Goal: Browse casually

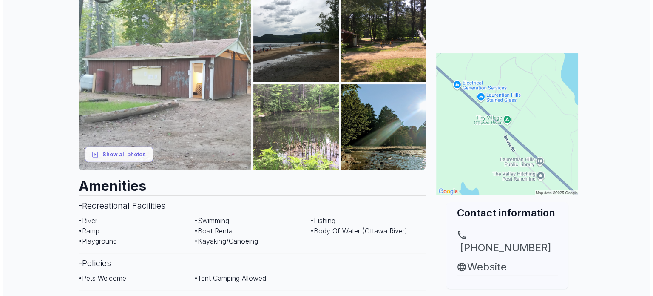
scroll to position [137, 0]
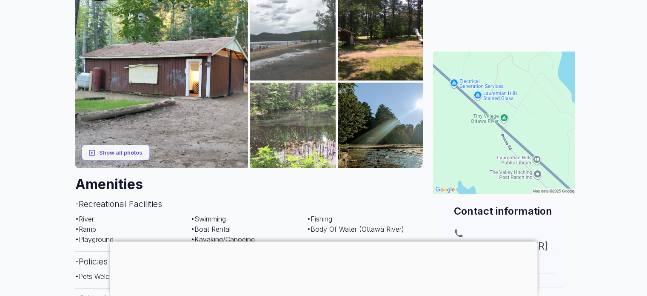
click at [293, 52] on img at bounding box center [292, 37] width 85 height 85
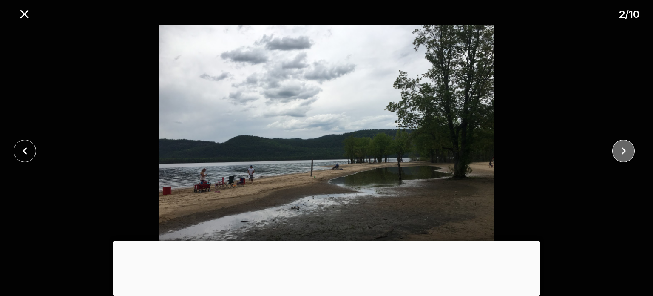
click at [627, 153] on icon "close" at bounding box center [623, 150] width 15 height 15
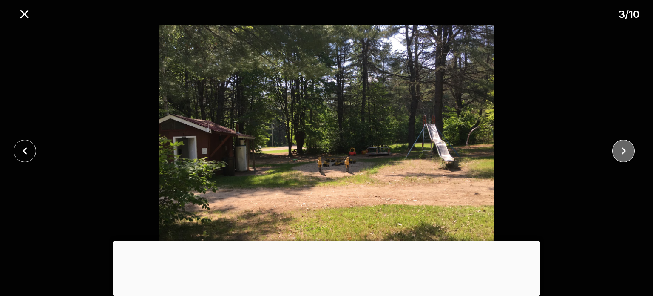
click at [627, 153] on icon "close" at bounding box center [623, 150] width 15 height 15
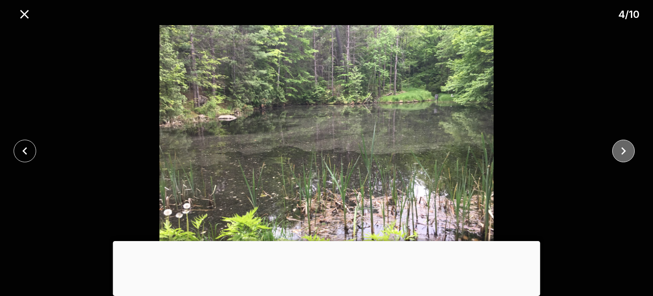
click at [627, 153] on icon "close" at bounding box center [623, 150] width 15 height 15
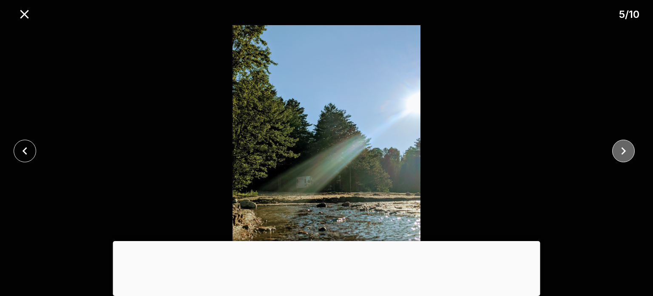
click at [628, 153] on icon "close" at bounding box center [623, 150] width 15 height 15
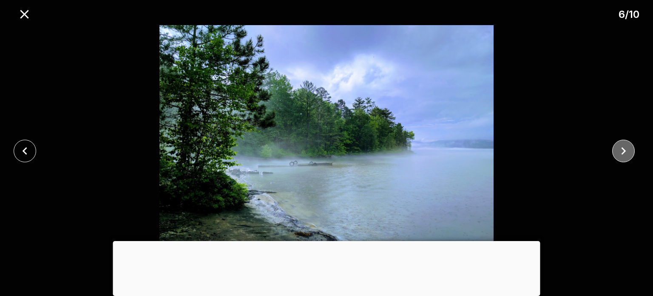
click at [628, 153] on icon "close" at bounding box center [623, 150] width 15 height 15
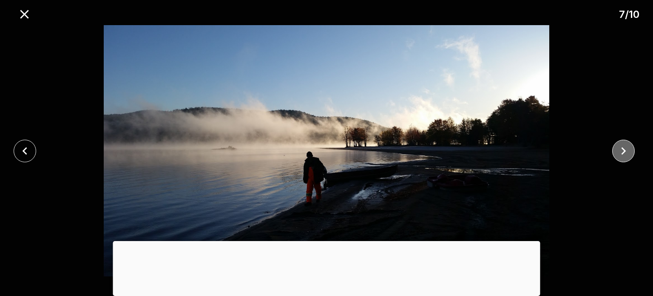
click at [628, 153] on icon "close" at bounding box center [623, 150] width 15 height 15
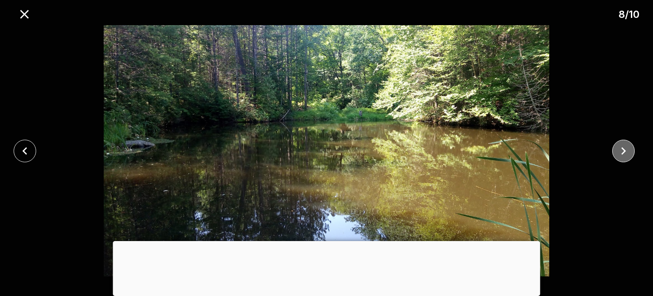
click at [628, 153] on icon "close" at bounding box center [623, 150] width 15 height 15
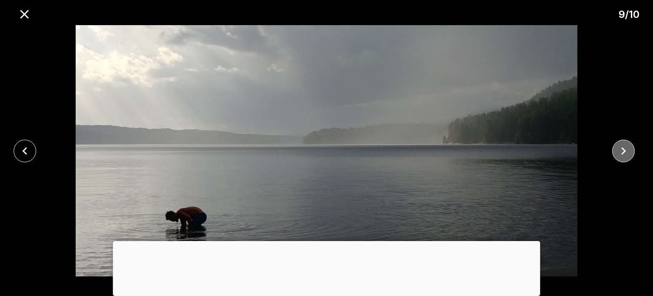
click at [628, 153] on icon "close" at bounding box center [623, 150] width 15 height 15
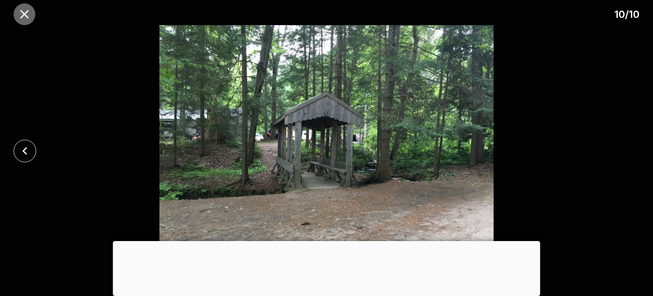
click at [22, 11] on icon "close" at bounding box center [24, 14] width 9 height 9
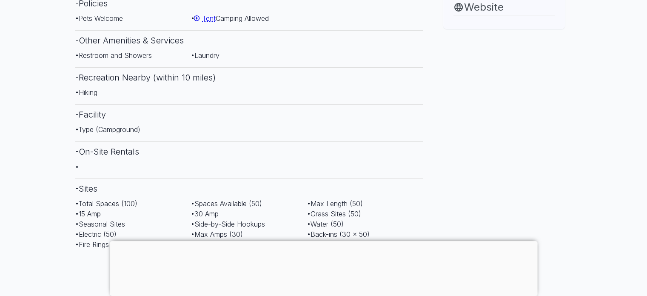
scroll to position [439, 0]
